Goal: Find specific page/section: Find specific page/section

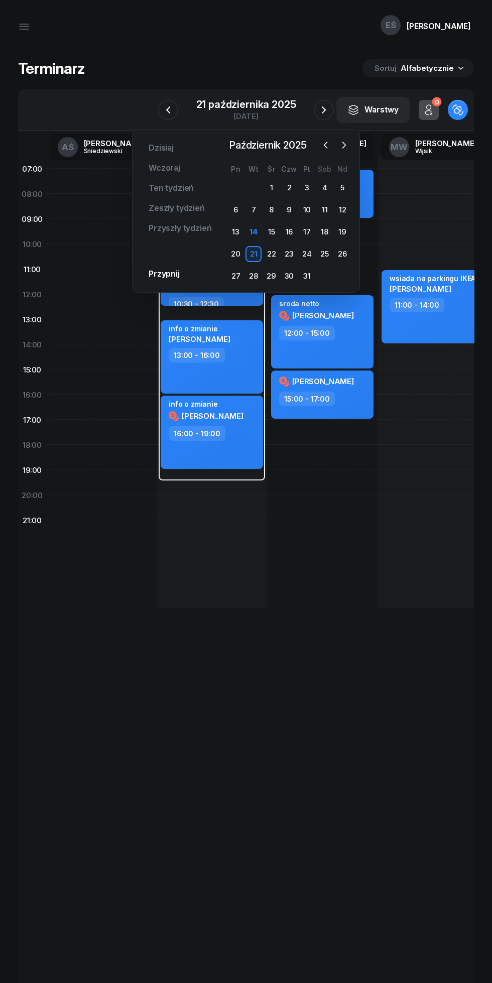
click at [253, 231] on div "14" at bounding box center [253, 232] width 16 height 16
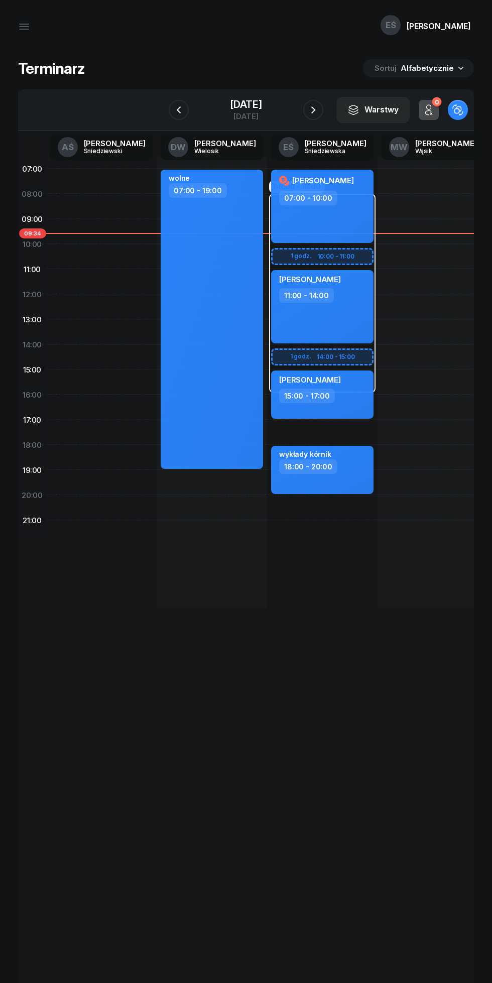
click at [353, 304] on div "[PERSON_NAME] 11:00 - 14:00" at bounding box center [322, 306] width 102 height 73
select select "11"
select select "14"
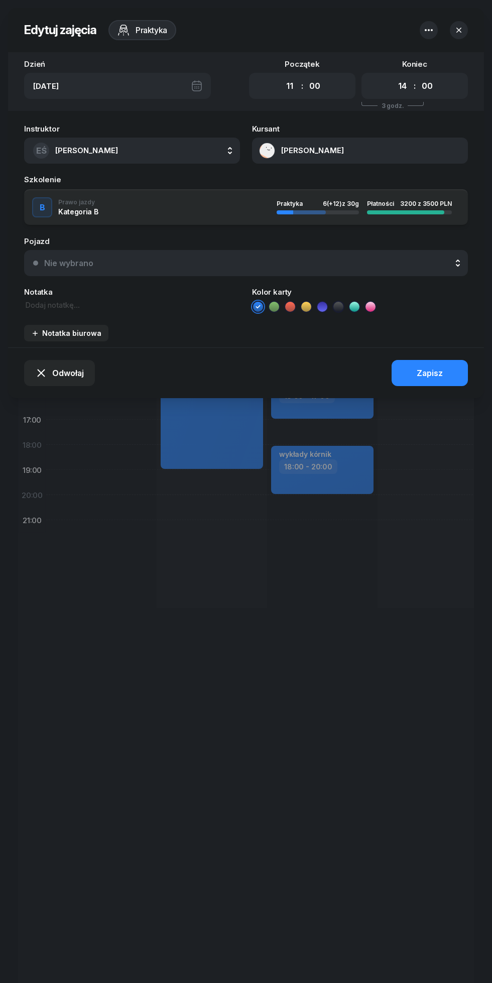
click at [311, 155] on button "[PERSON_NAME]" at bounding box center [360, 151] width 216 height 26
click at [385, 180] on link "Otwórz profil" at bounding box center [398, 184] width 132 height 22
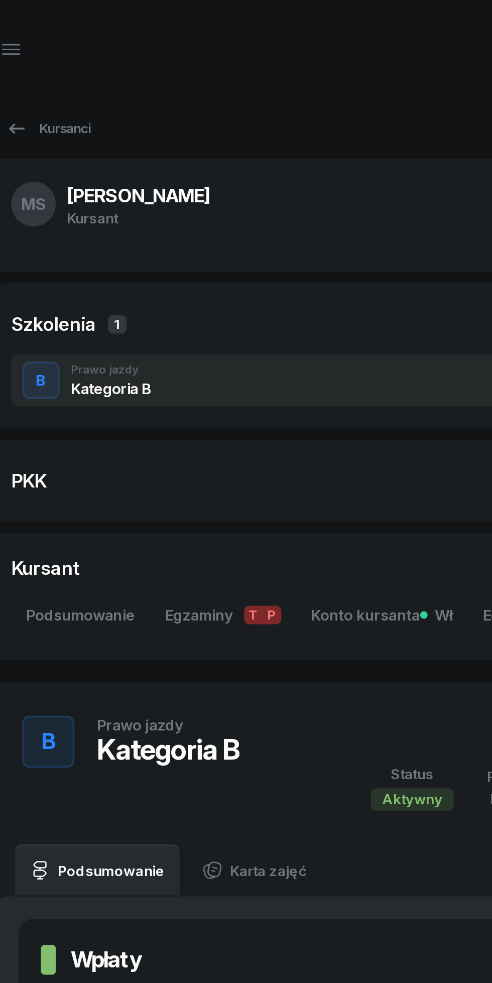
click at [26, 68] on icon at bounding box center [27, 69] width 12 height 12
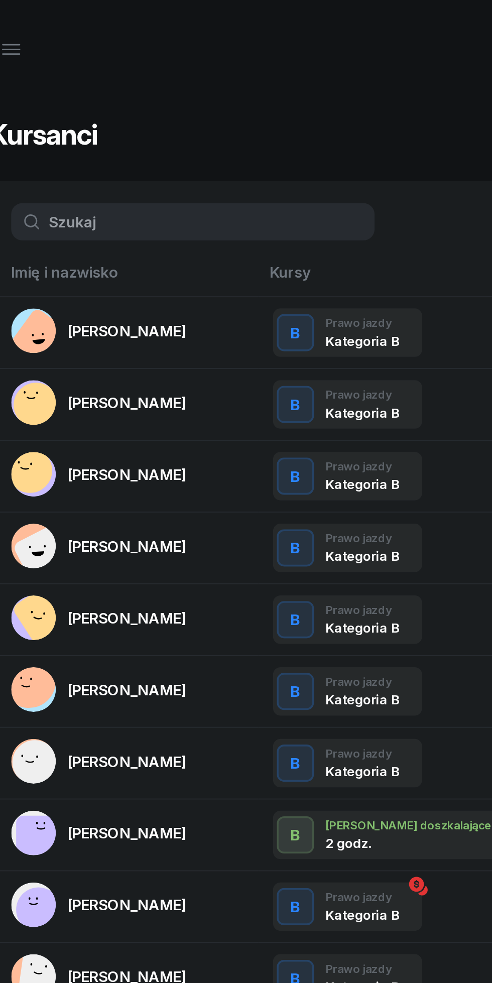
click at [24, 29] on icon "button" at bounding box center [24, 29] width 9 height 0
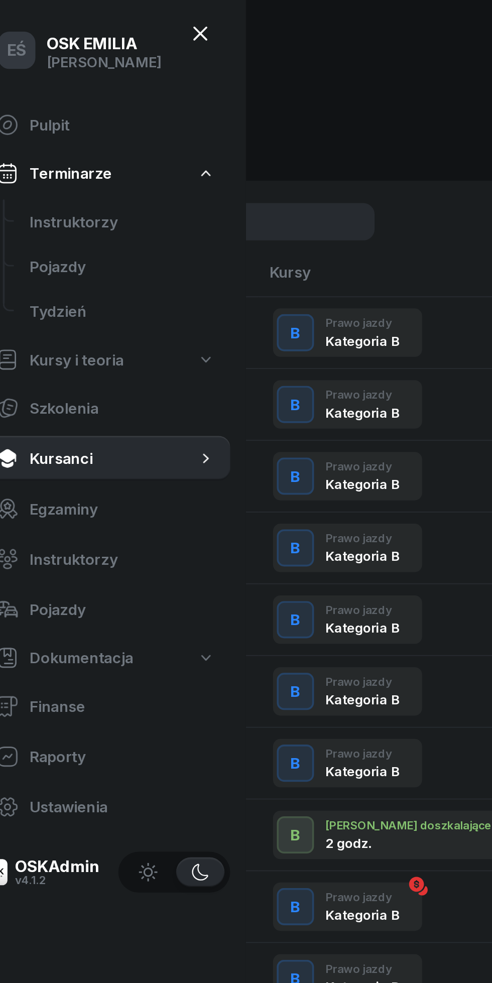
click at [49, 114] on link "Instruktorzy" at bounding box center [84, 119] width 116 height 24
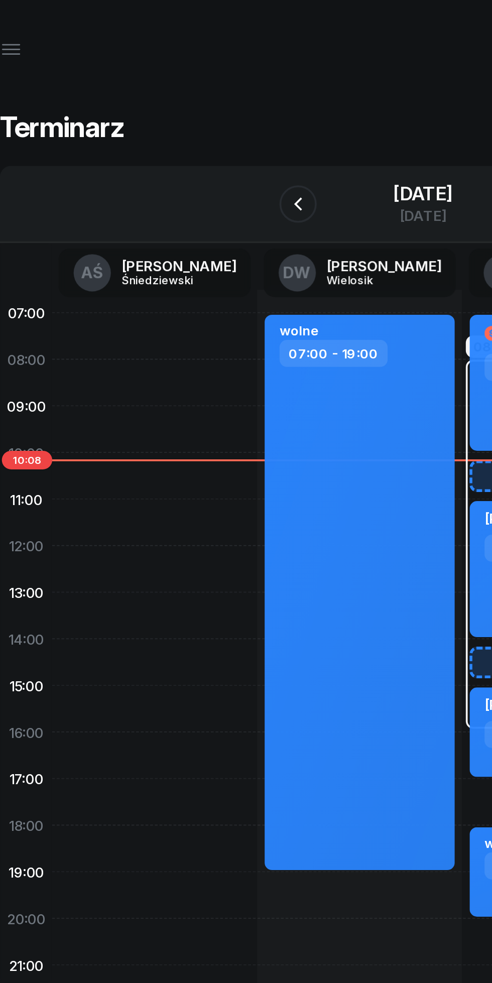
scroll to position [0, 14]
